Goal: Transaction & Acquisition: Book appointment/travel/reservation

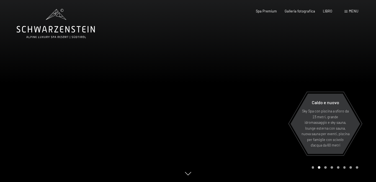
click at [346, 11] on span at bounding box center [346, 11] width 3 height 2
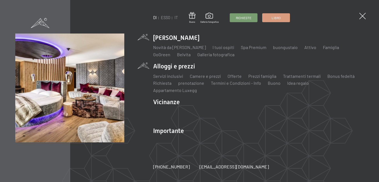
click at [174, 71] on li "Alloggi e prezzi Servizi inclusivi Camere e prezzi lista Offerte lista Prezzi f…" at bounding box center [258, 77] width 210 height 31
click at [198, 79] on font "Camere e prezzi" at bounding box center [205, 75] width 31 height 5
click at [205, 79] on font "Camere e prezzi" at bounding box center [205, 75] width 31 height 5
click at [163, 86] on font "Richiesta" at bounding box center [162, 82] width 18 height 5
click at [201, 79] on font "Camere e prezzi" at bounding box center [205, 75] width 31 height 5
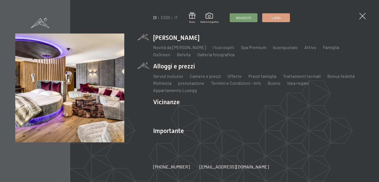
click at [366, 15] on div "DI ESSO IT Buono Galleria fotografica Richieste Libro DI ESSO IT Lo Schwarzenst…" at bounding box center [189, 91] width 379 height 182
click at [362, 18] on span at bounding box center [361, 16] width 9 height 9
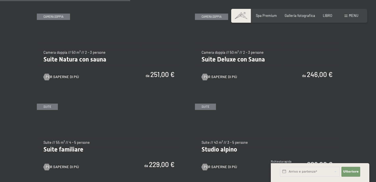
scroll to position [443, 0]
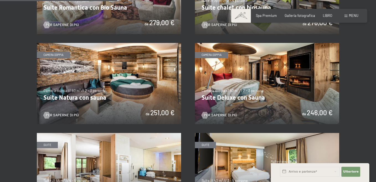
click at [229, 76] on img at bounding box center [267, 83] width 144 height 81
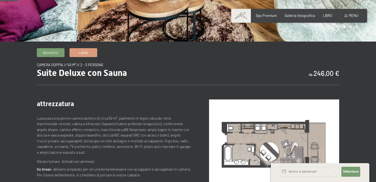
scroll to position [28, 0]
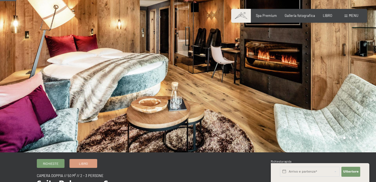
click at [218, 78] on div at bounding box center [282, 62] width 188 height 180
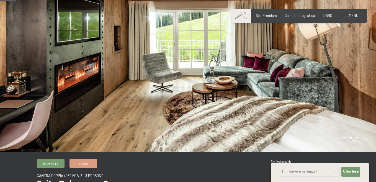
click at [102, 83] on div at bounding box center [94, 62] width 188 height 180
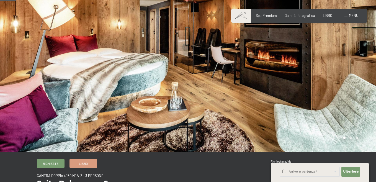
click at [103, 81] on div at bounding box center [94, 62] width 188 height 180
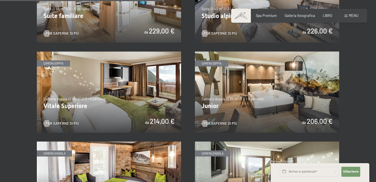
click at [122, 79] on img at bounding box center [109, 92] width 144 height 81
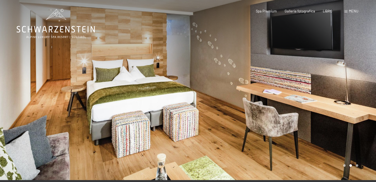
click at [261, 72] on div at bounding box center [282, 90] width 188 height 180
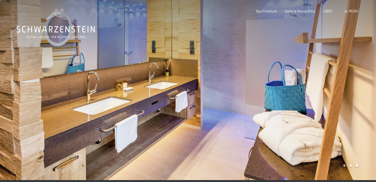
click at [261, 72] on div at bounding box center [282, 90] width 188 height 180
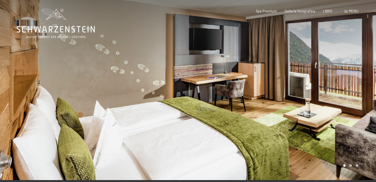
click at [261, 72] on div at bounding box center [282, 90] width 188 height 180
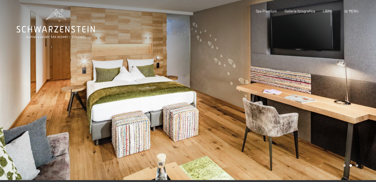
click at [261, 72] on div at bounding box center [282, 90] width 188 height 180
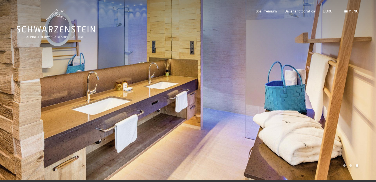
click at [261, 72] on div at bounding box center [282, 90] width 188 height 180
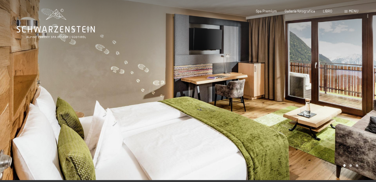
click at [261, 72] on div at bounding box center [282, 90] width 188 height 180
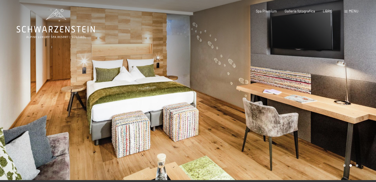
click at [261, 72] on div at bounding box center [282, 90] width 188 height 180
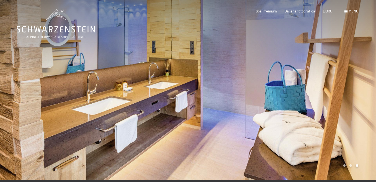
click at [261, 72] on div at bounding box center [282, 90] width 188 height 180
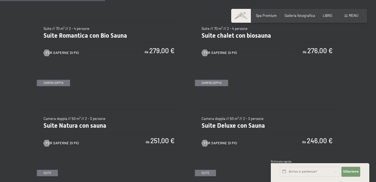
scroll to position [388, 0]
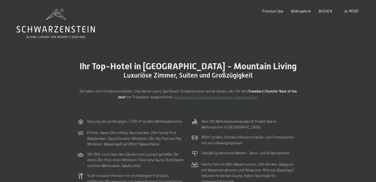
drag, startPoint x: 326, startPoint y: 77, endPoint x: 333, endPoint y: 52, distance: 26.2
drag, startPoint x: 333, startPoint y: 52, endPoint x: 196, endPoint y: 51, distance: 136.9
click at [196, 51] on div "Ihr Top-Hotel in [GEOGRAPHIC_DATA] - Mountain Living Luxuriöse [PERSON_NAME], S…" at bounding box center [188, 80] width 376 height 72
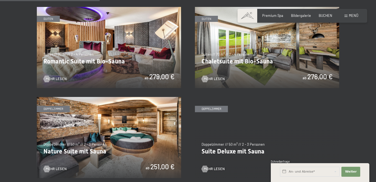
scroll to position [388, 0]
